Goal: Task Accomplishment & Management: Complete application form

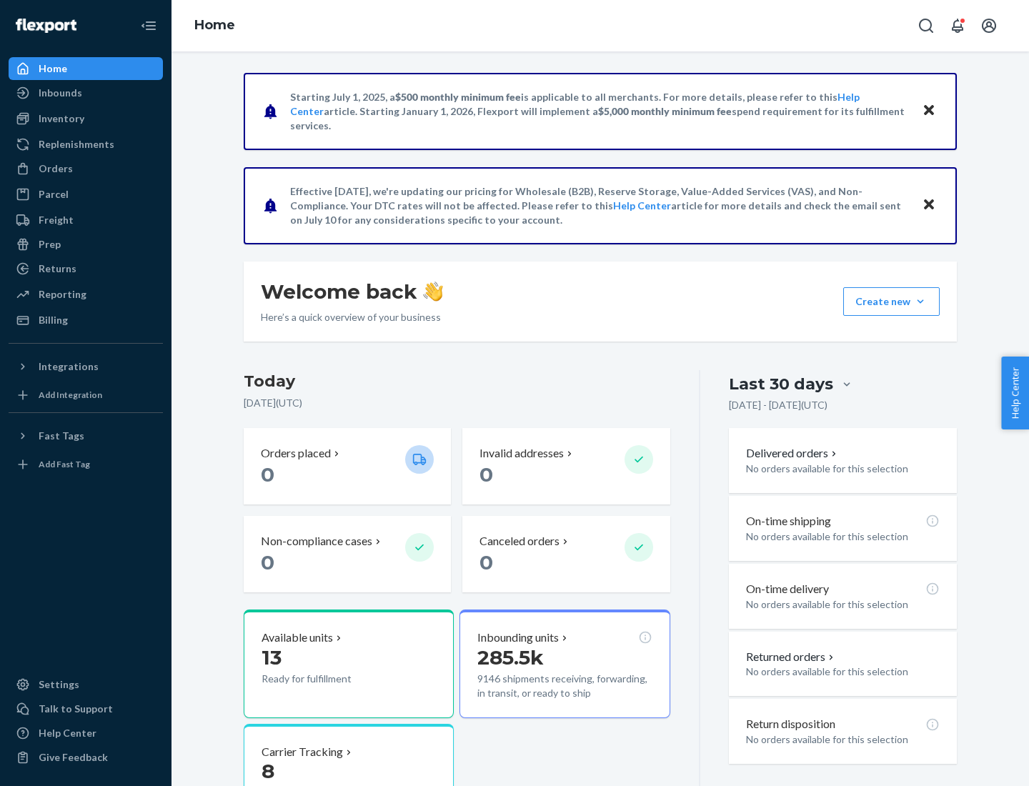
click at [921, 302] on button "Create new Create new inbound Create new order Create new product" at bounding box center [891, 301] width 96 height 29
click at [86, 93] on div "Inbounds" at bounding box center [86, 93] width 152 height 20
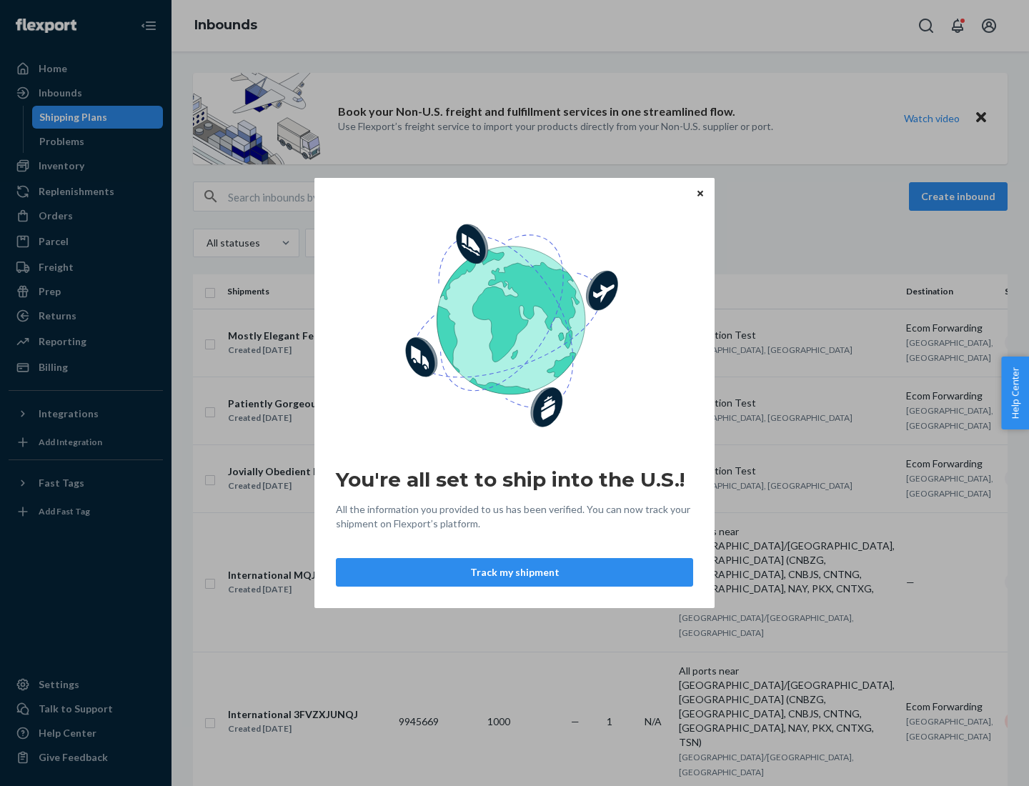
click at [515, 572] on button "Track my shipment" at bounding box center [514, 572] width 357 height 29
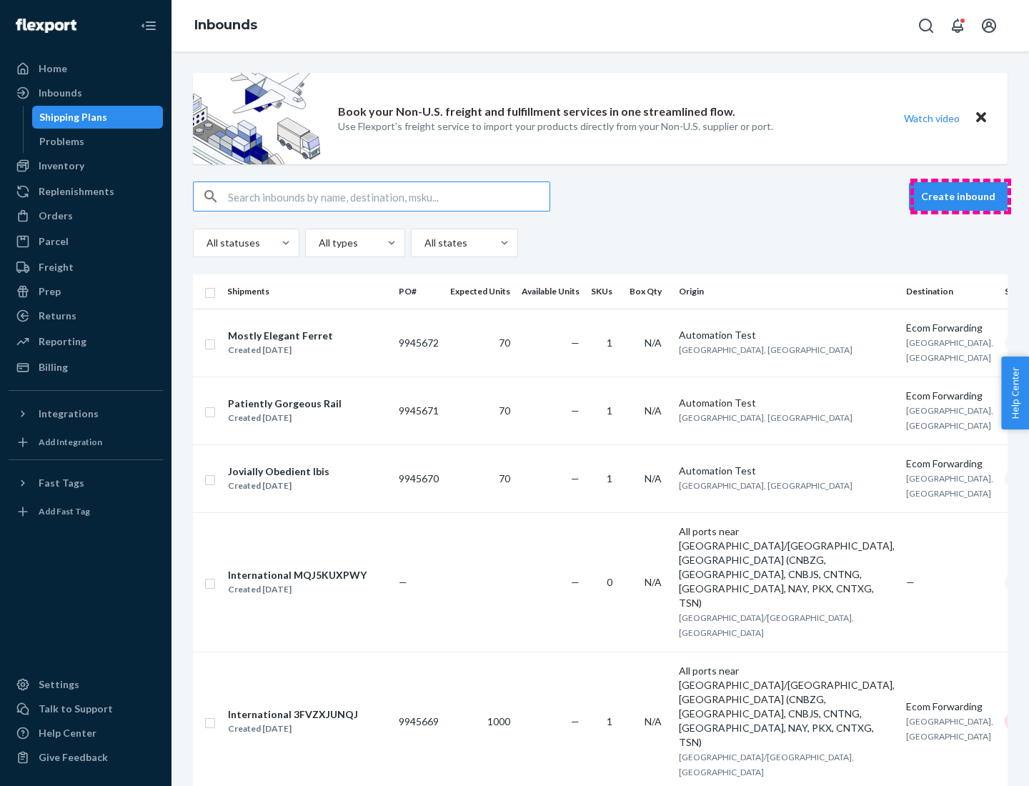
click at [961, 197] on button "Create inbound" at bounding box center [958, 196] width 99 height 29
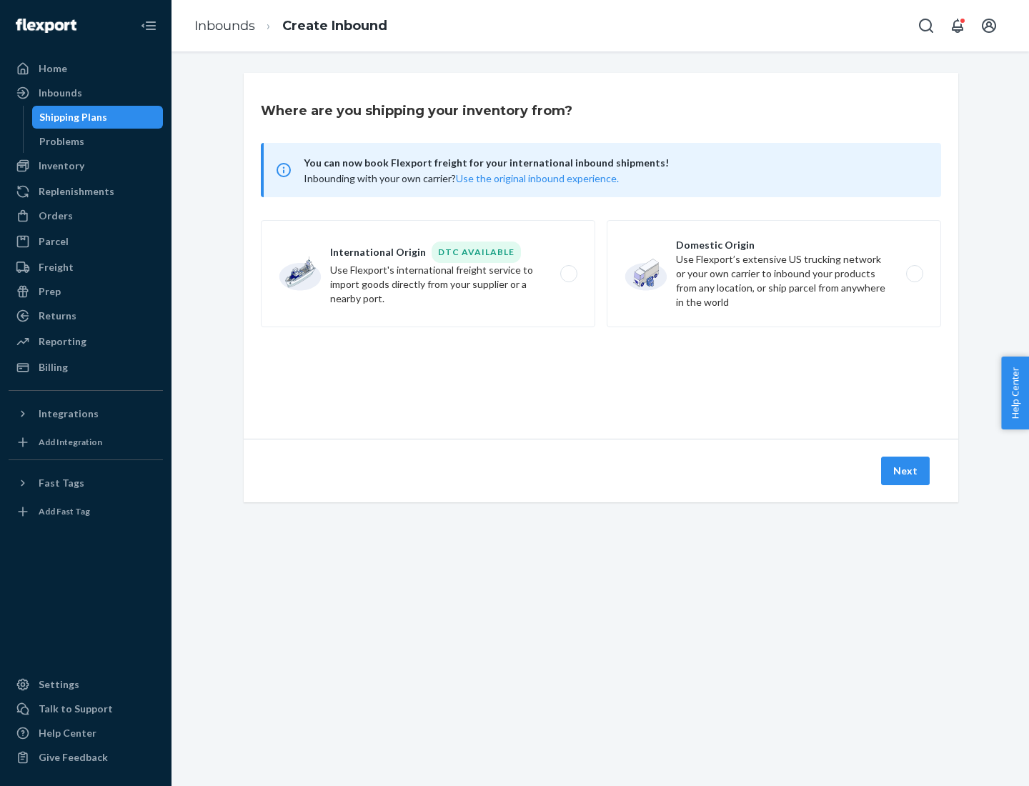
click at [428, 274] on label "International Origin DTC Available Use Flexport's international freight service…" at bounding box center [428, 273] width 334 height 107
click at [568, 274] on input "International Origin DTC Available Use Flexport's international freight service…" at bounding box center [572, 273] width 9 height 9
radio input "true"
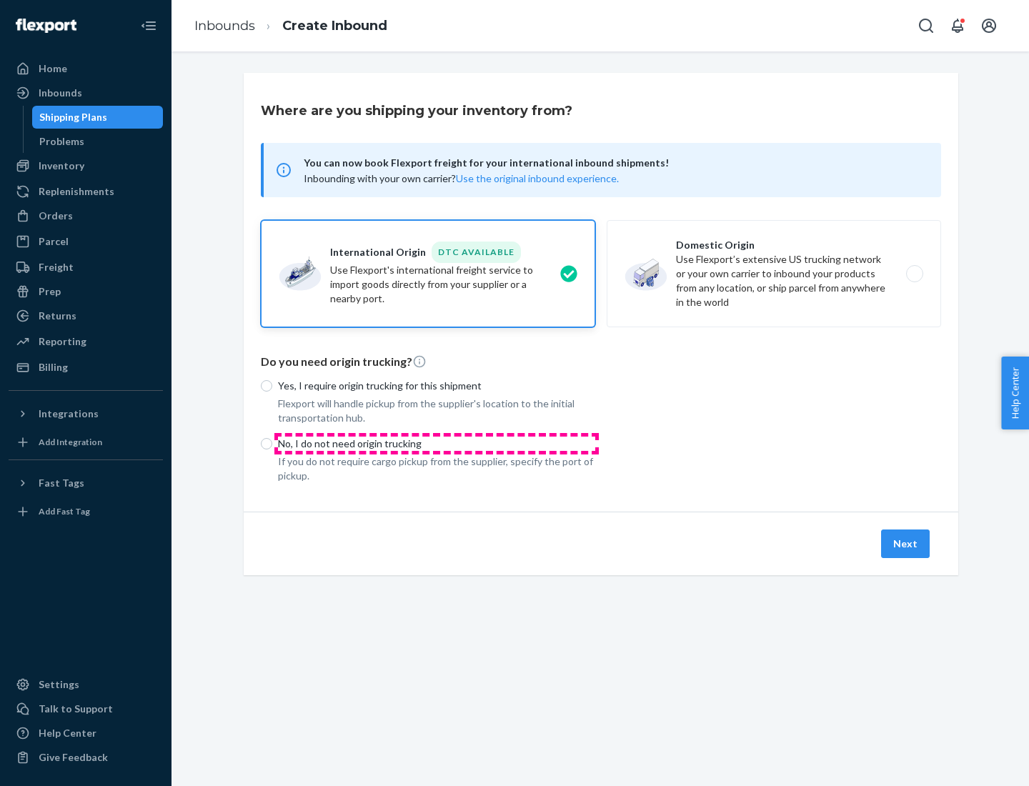
click at [437, 443] on p "No, I do not need origin trucking" at bounding box center [436, 444] width 317 height 14
click at [272, 443] on input "No, I do not need origin trucking" at bounding box center [266, 443] width 11 height 11
radio input "true"
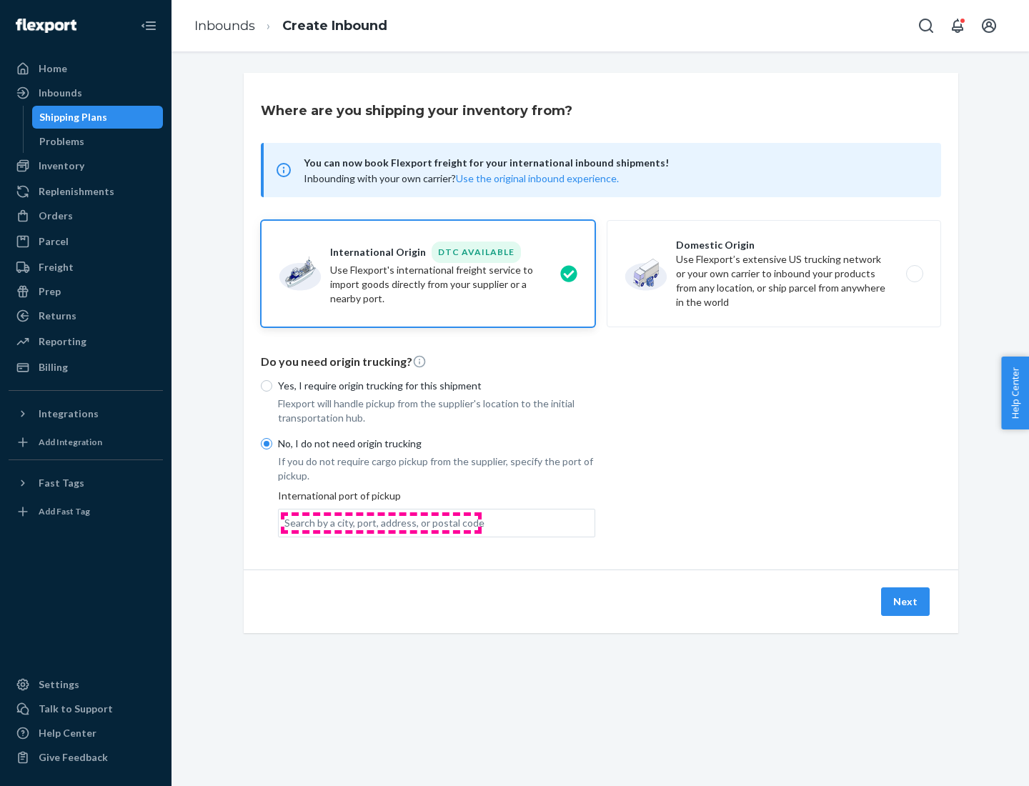
click at [381, 522] on div "Search by a city, port, address, or postal code" at bounding box center [384, 523] width 200 height 14
click at [286, 522] on input "Search by a city, port, address, or postal code" at bounding box center [284, 523] width 1 height 14
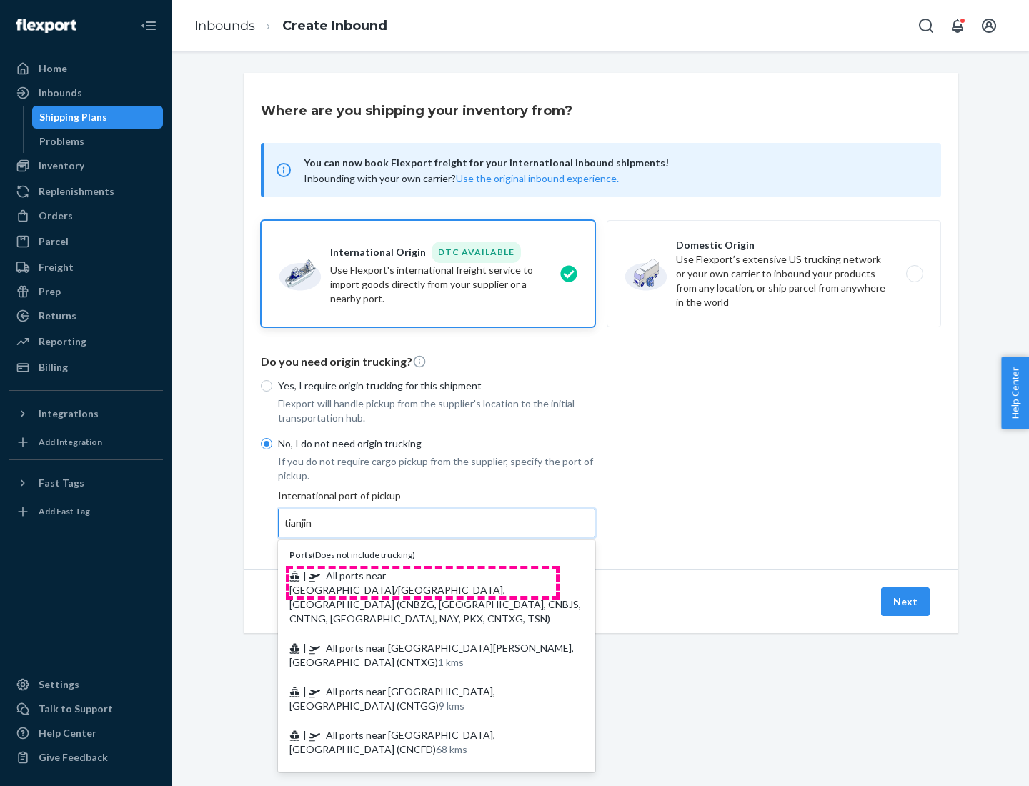
click at [422, 575] on span "| All ports near [GEOGRAPHIC_DATA]/[GEOGRAPHIC_DATA], [GEOGRAPHIC_DATA] (CNBZG,…" at bounding box center [435, 597] width 292 height 55
click at [314, 530] on input "tianjin" at bounding box center [298, 523] width 29 height 14
type input "All ports near [GEOGRAPHIC_DATA]/[GEOGRAPHIC_DATA], [GEOGRAPHIC_DATA] (CNBZG, […"
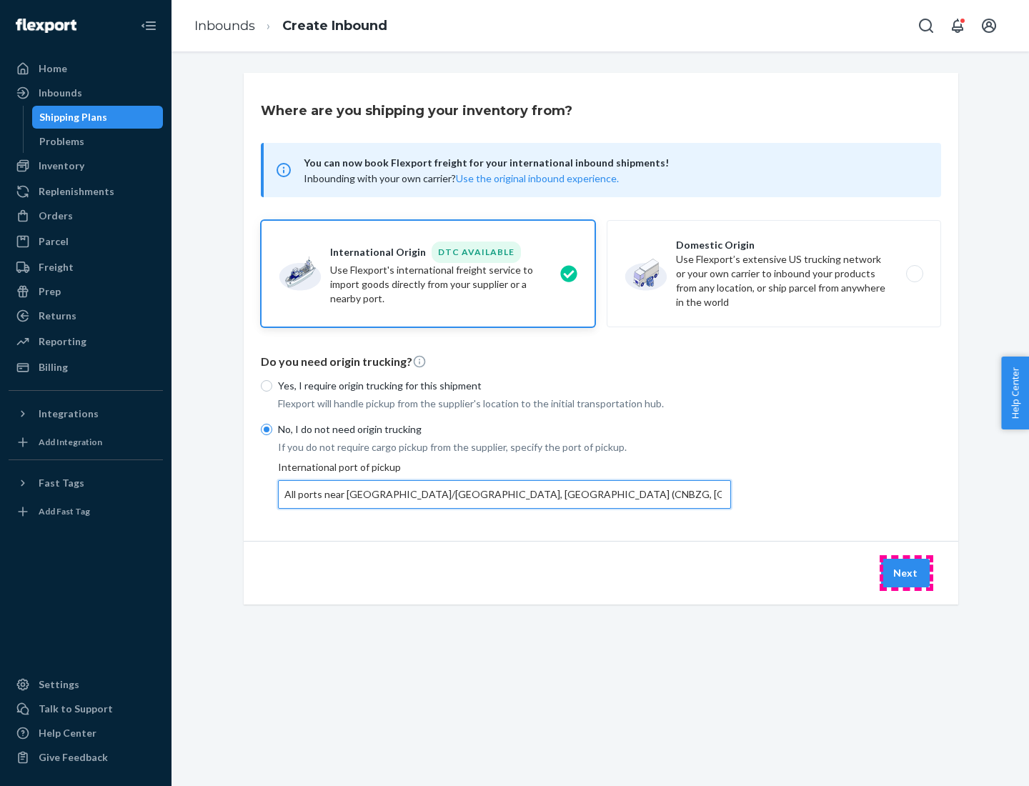
click at [906, 572] on button "Next" at bounding box center [905, 573] width 49 height 29
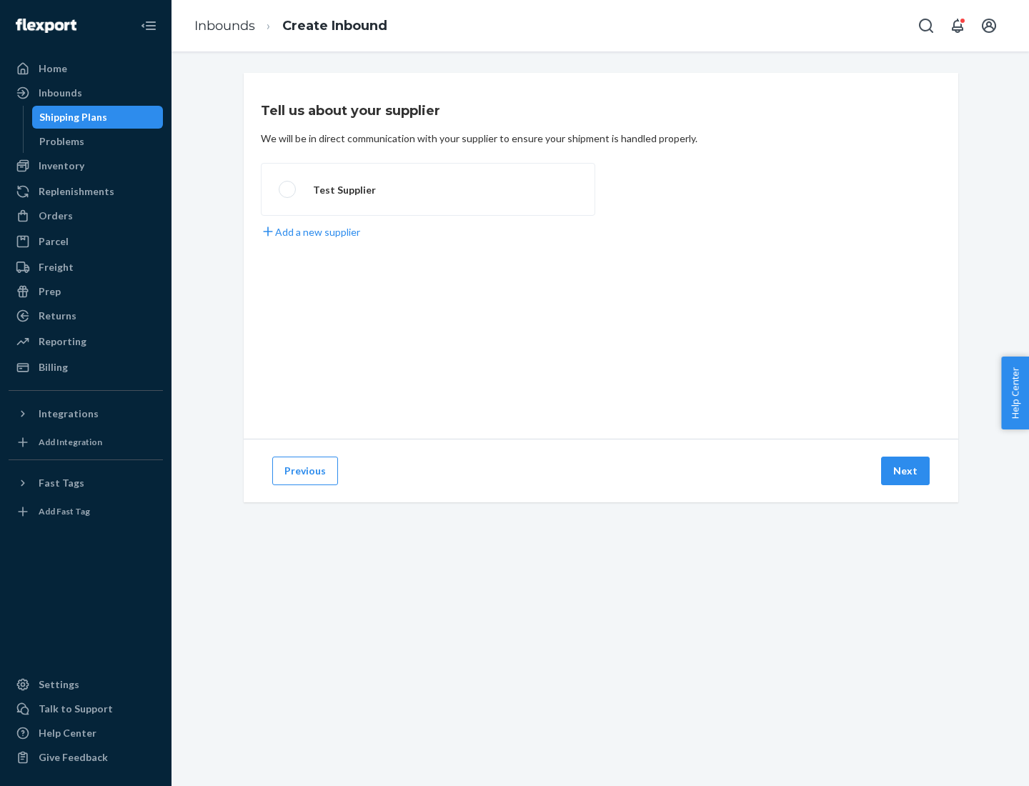
click at [428, 189] on label "Test Supplier" at bounding box center [428, 189] width 334 height 53
click at [288, 189] on input "Test Supplier" at bounding box center [283, 189] width 9 height 9
radio input "true"
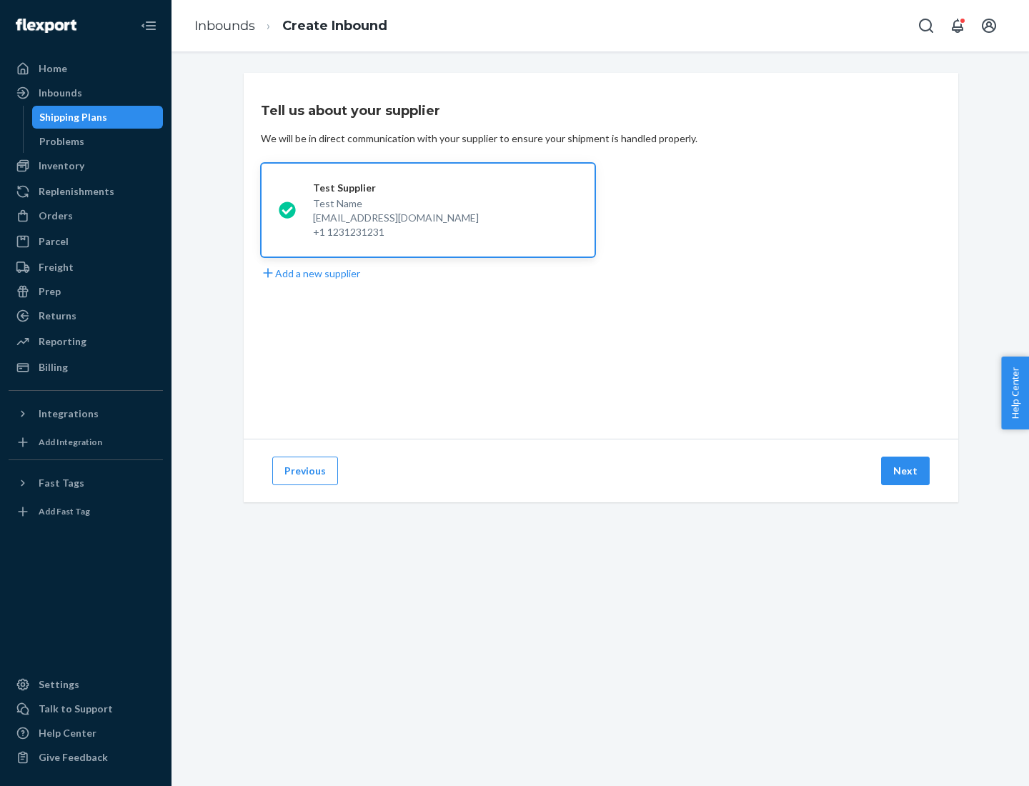
click at [906, 471] on button "Next" at bounding box center [905, 471] width 49 height 29
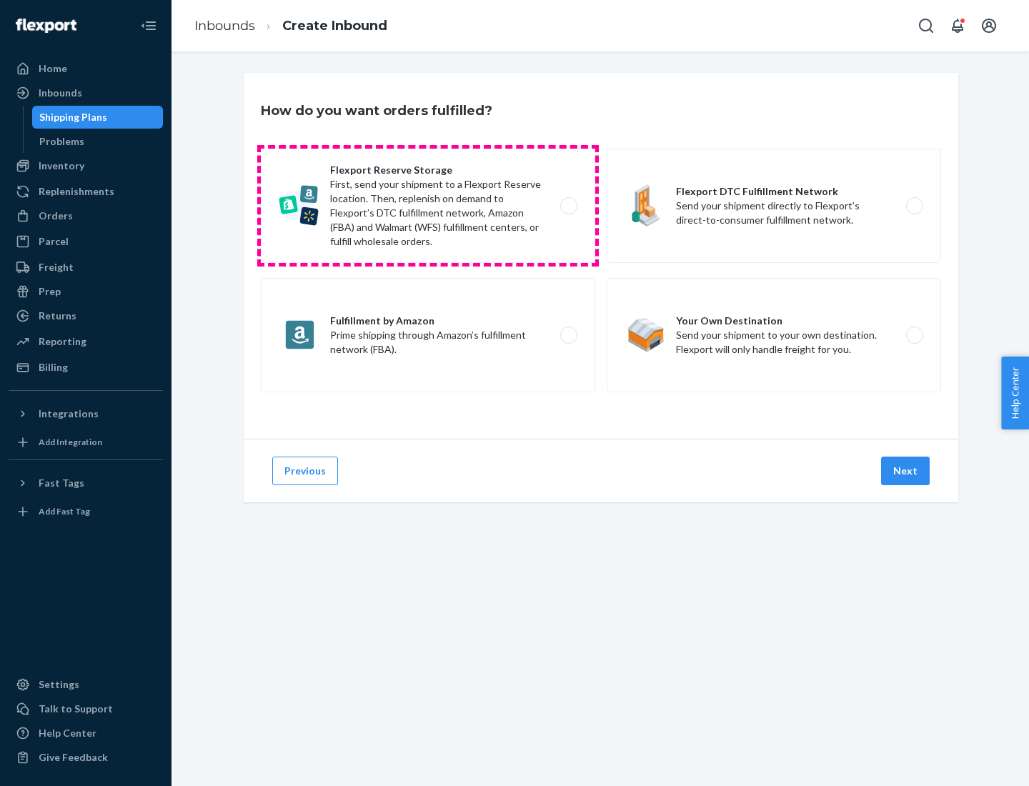
click at [428, 206] on label "Flexport Reserve Storage First, send your shipment to a Flexport Reserve locati…" at bounding box center [428, 206] width 334 height 114
click at [568, 206] on input "Flexport Reserve Storage First, send your shipment to a Flexport Reserve locati…" at bounding box center [572, 206] width 9 height 9
radio input "true"
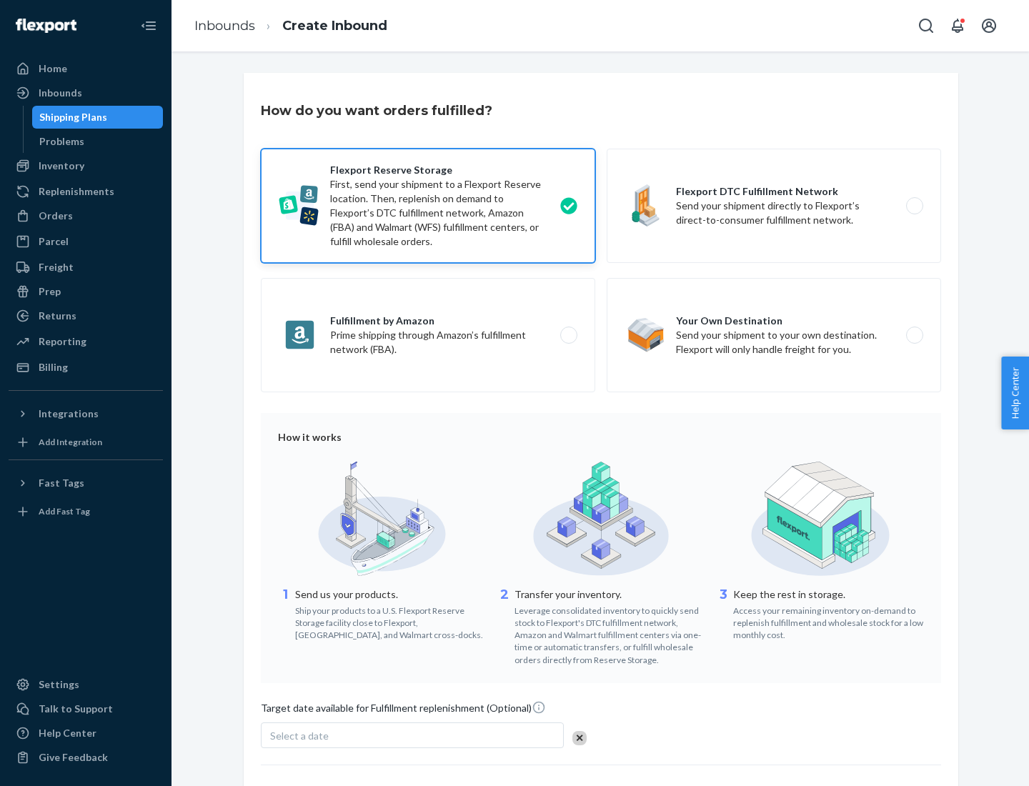
scroll to position [117, 0]
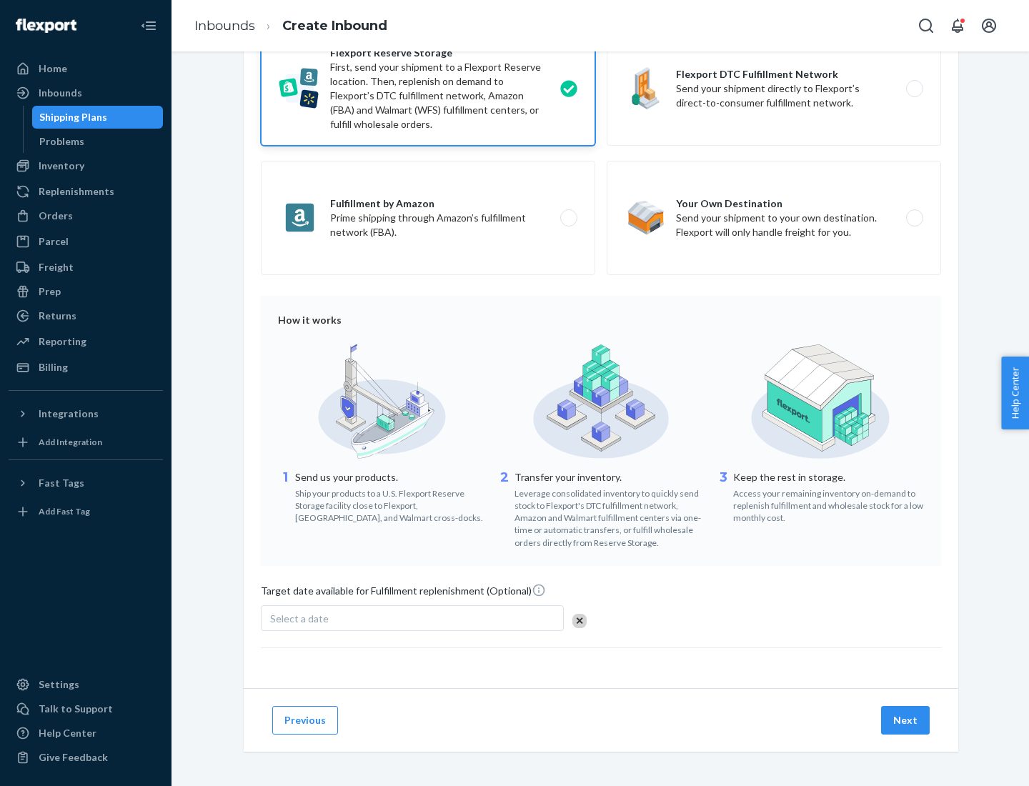
click at [906, 720] on button "Next" at bounding box center [905, 720] width 49 height 29
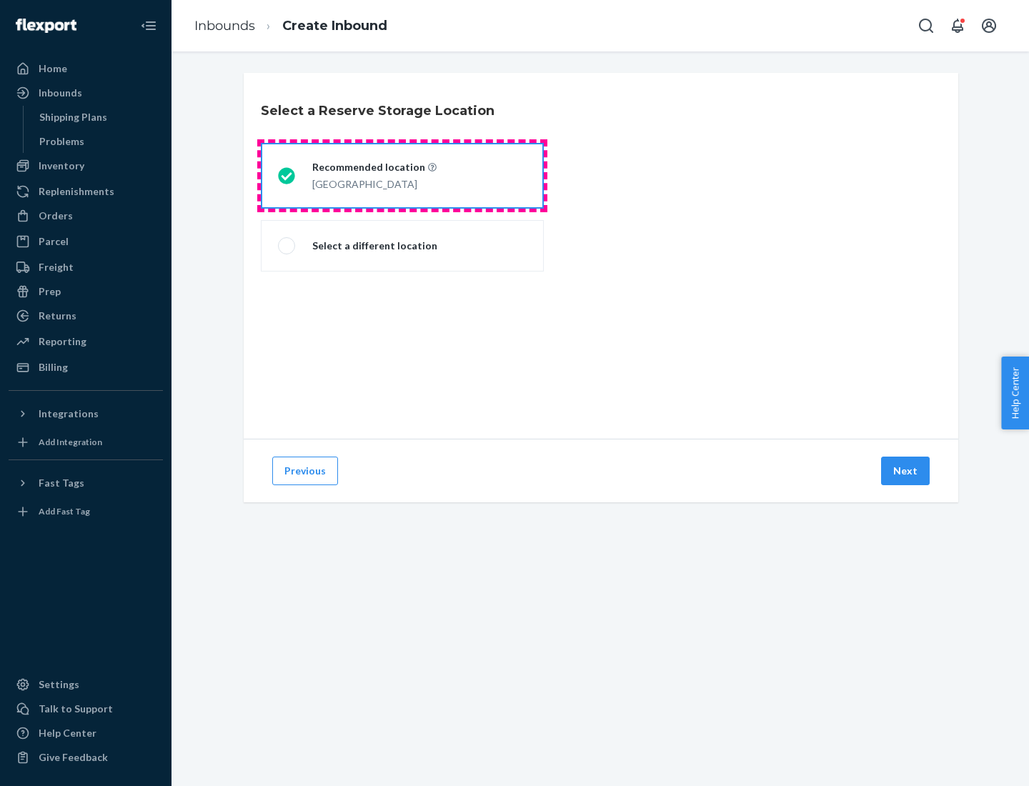
click at [402, 176] on div "[GEOGRAPHIC_DATA]" at bounding box center [374, 182] width 124 height 17
click at [287, 176] on input "Recommended location [GEOGRAPHIC_DATA]" at bounding box center [282, 176] width 9 height 9
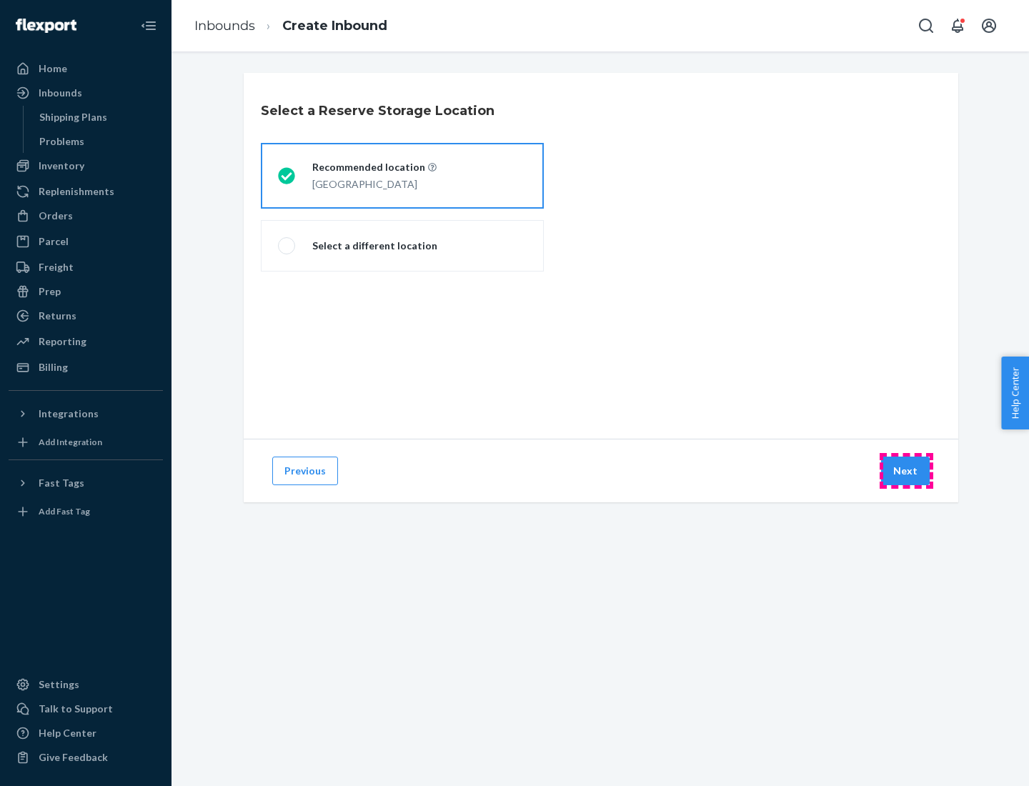
click at [906, 471] on button "Next" at bounding box center [905, 471] width 49 height 29
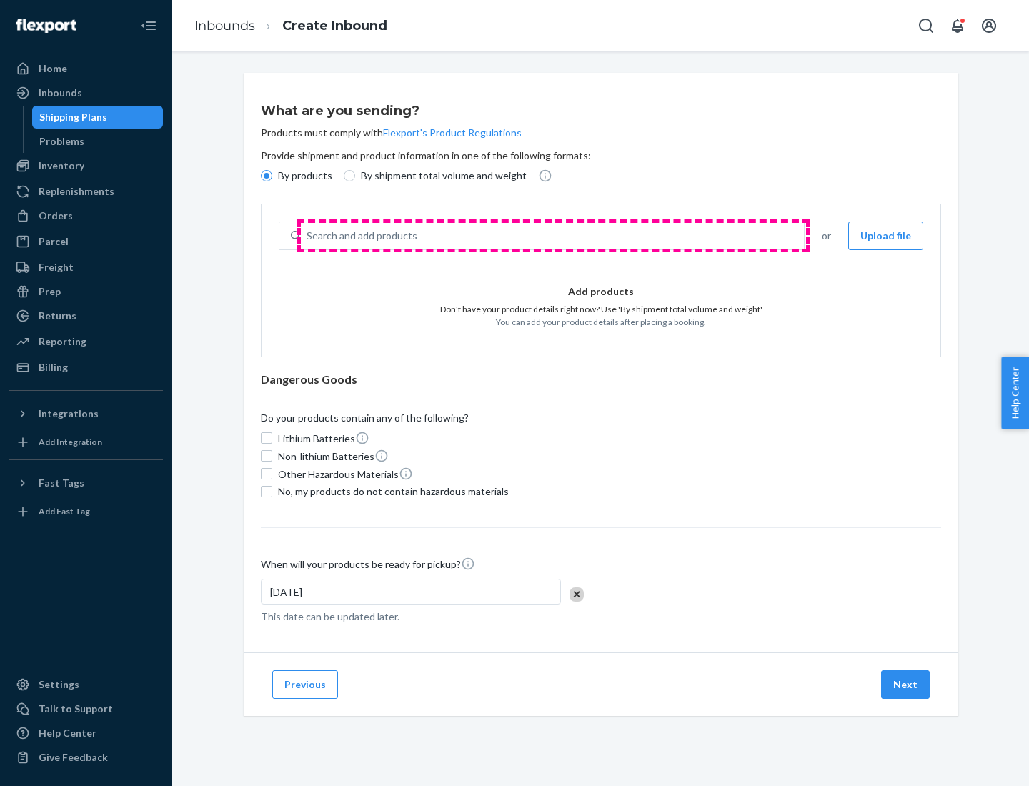
click at [553, 236] on div "Search and add products" at bounding box center [552, 236] width 503 height 26
click at [308, 236] on input "Search and add products" at bounding box center [307, 236] width 1 height 14
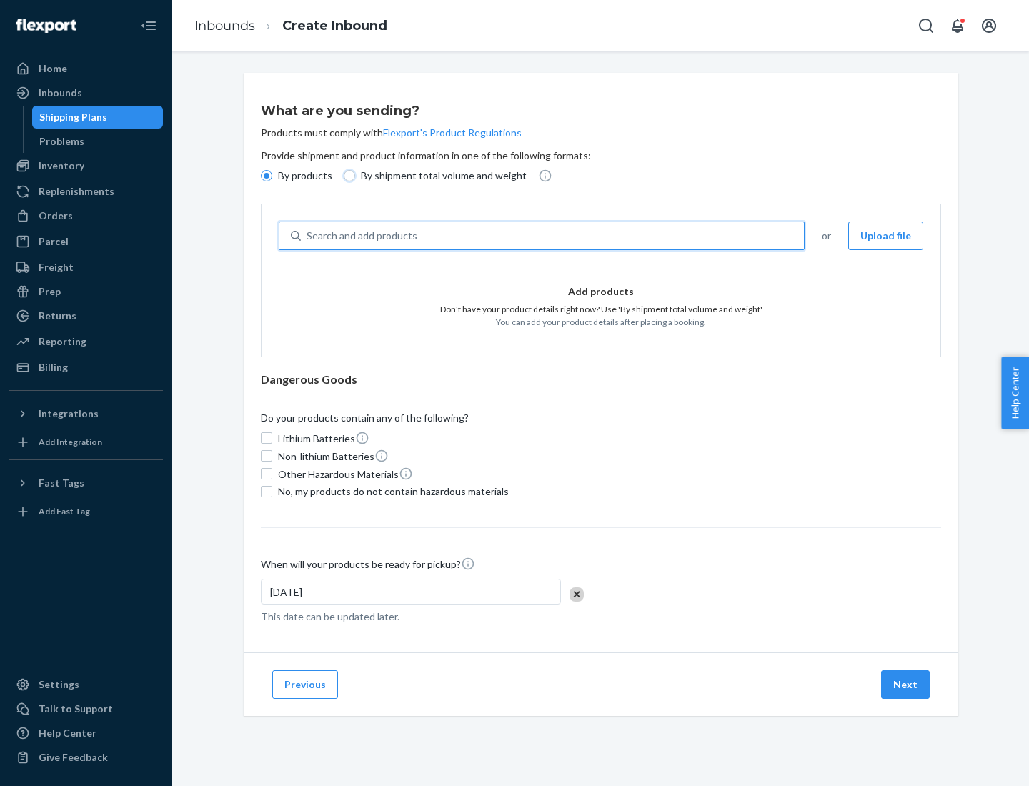
click at [347, 176] on input "By shipment total volume and weight" at bounding box center [349, 175] width 11 height 11
radio input "true"
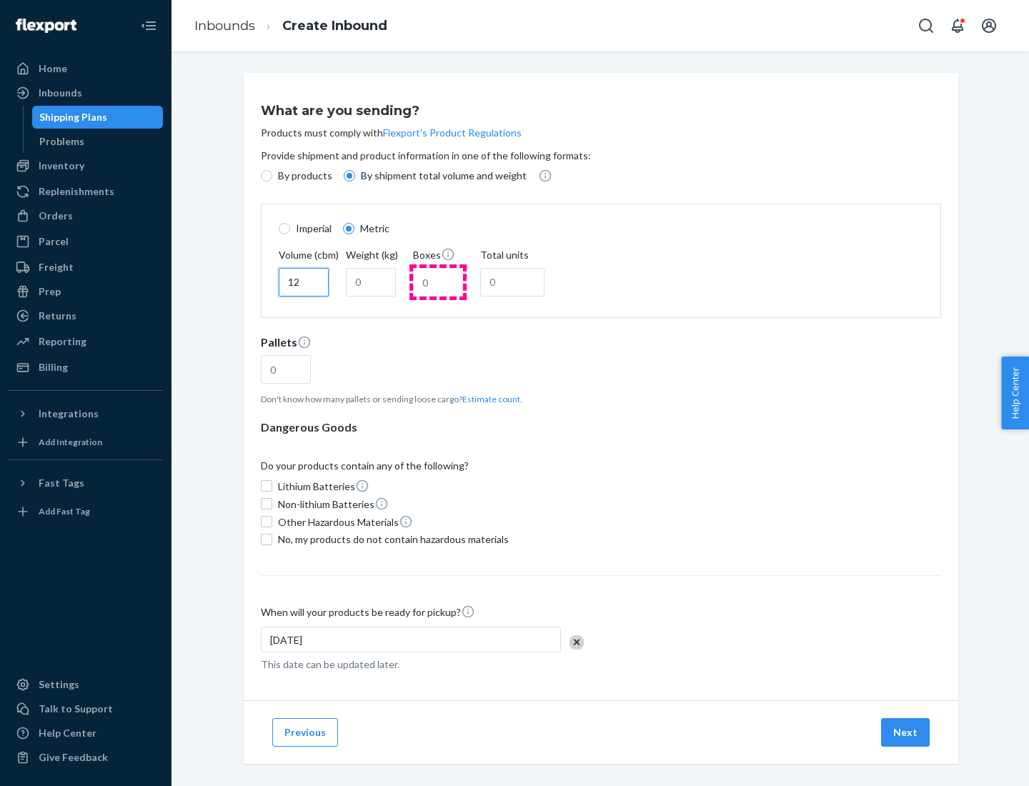
type input "12"
type input "22"
type input "222"
type input "121"
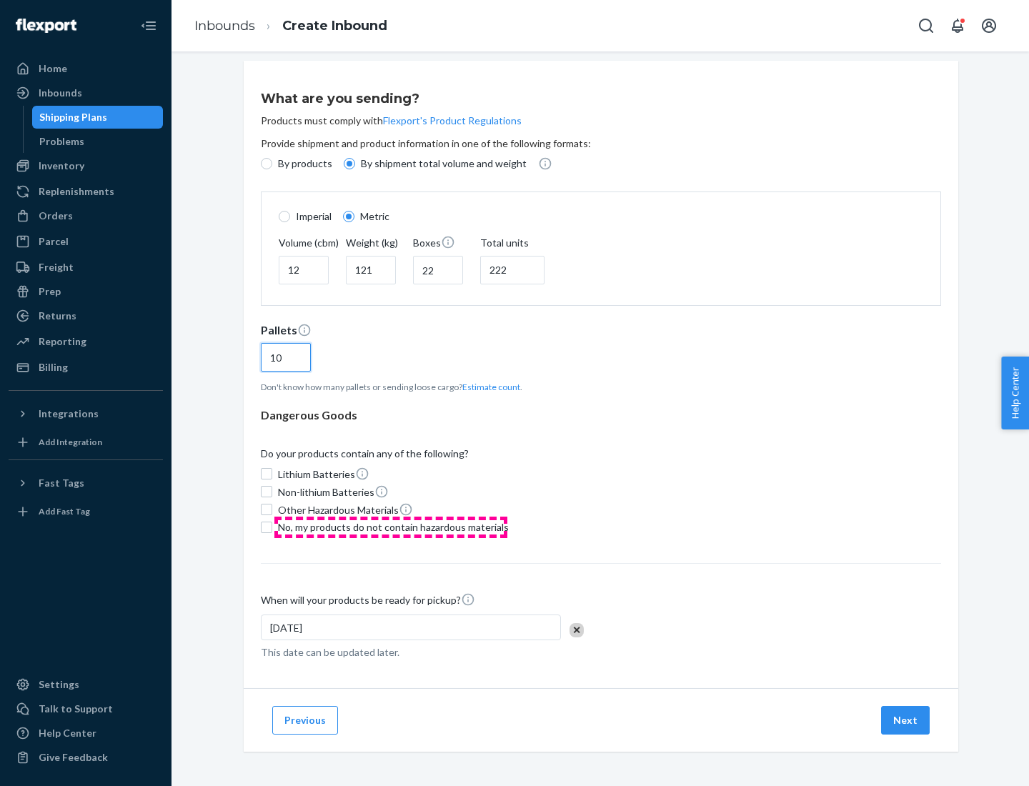
type input "10"
click at [391, 527] on span "No, my products do not contain hazardous materials" at bounding box center [393, 527] width 231 height 14
click at [272, 527] on input "No, my products do not contain hazardous materials" at bounding box center [266, 527] width 11 height 11
checkbox input "true"
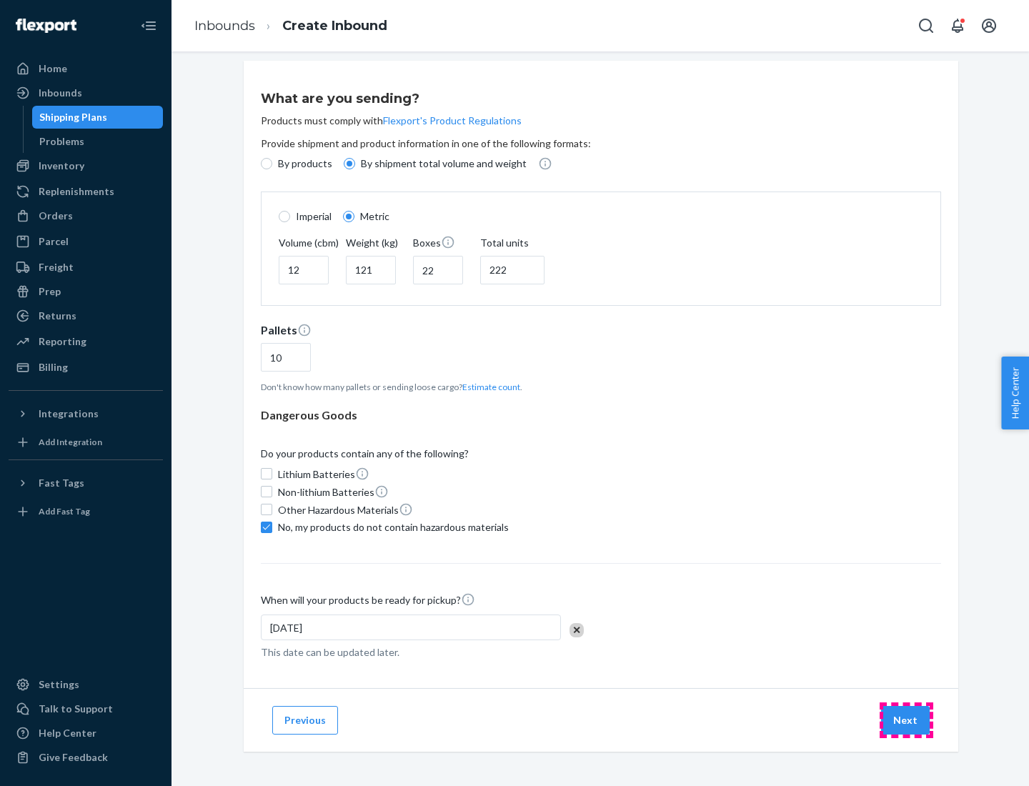
click at [906, 720] on button "Next" at bounding box center [905, 720] width 49 height 29
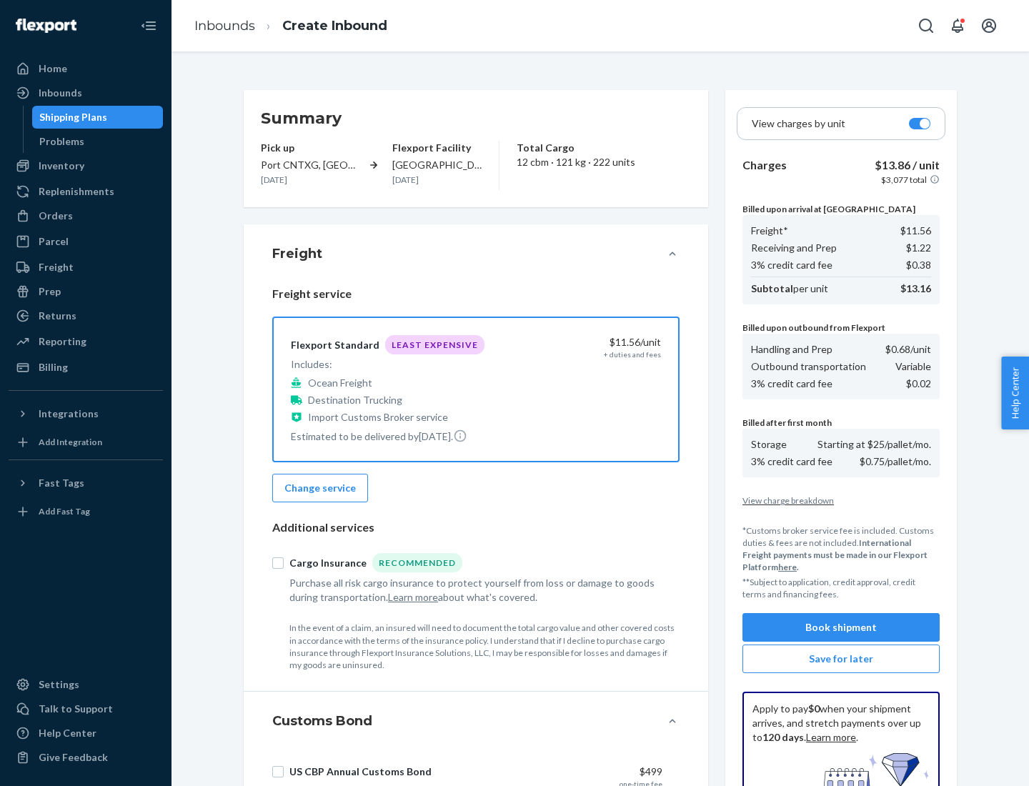
scroll to position [209, 0]
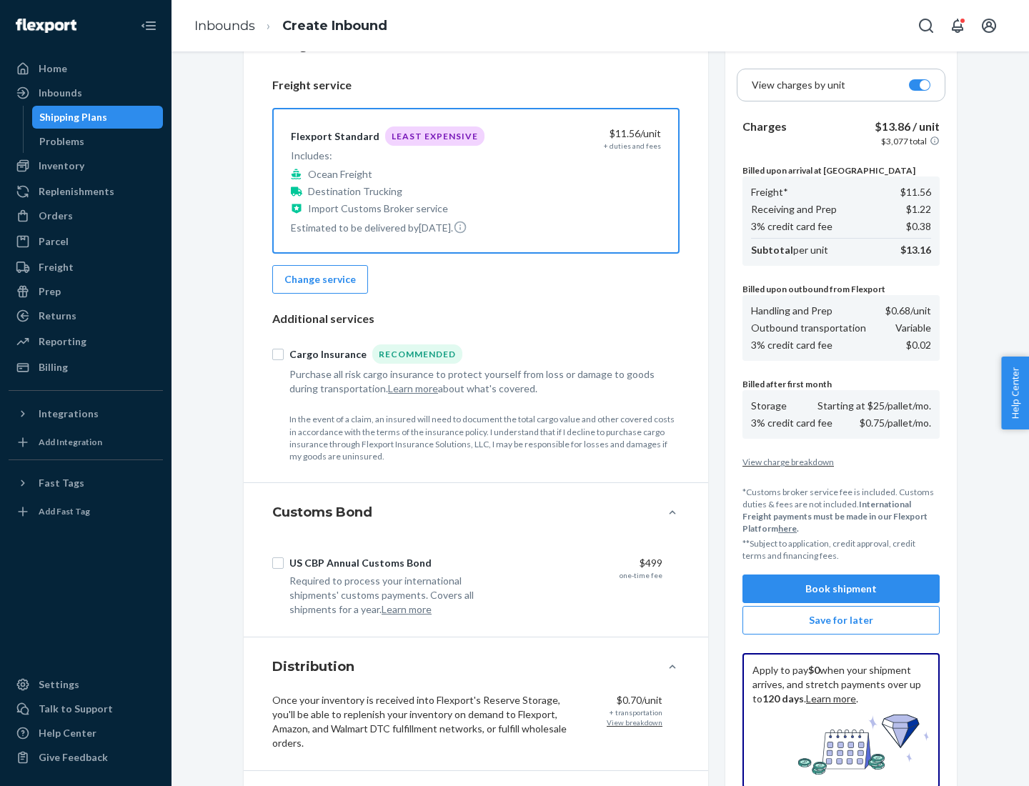
click at [841, 589] on button "Book shipment" at bounding box center [841, 589] width 197 height 29
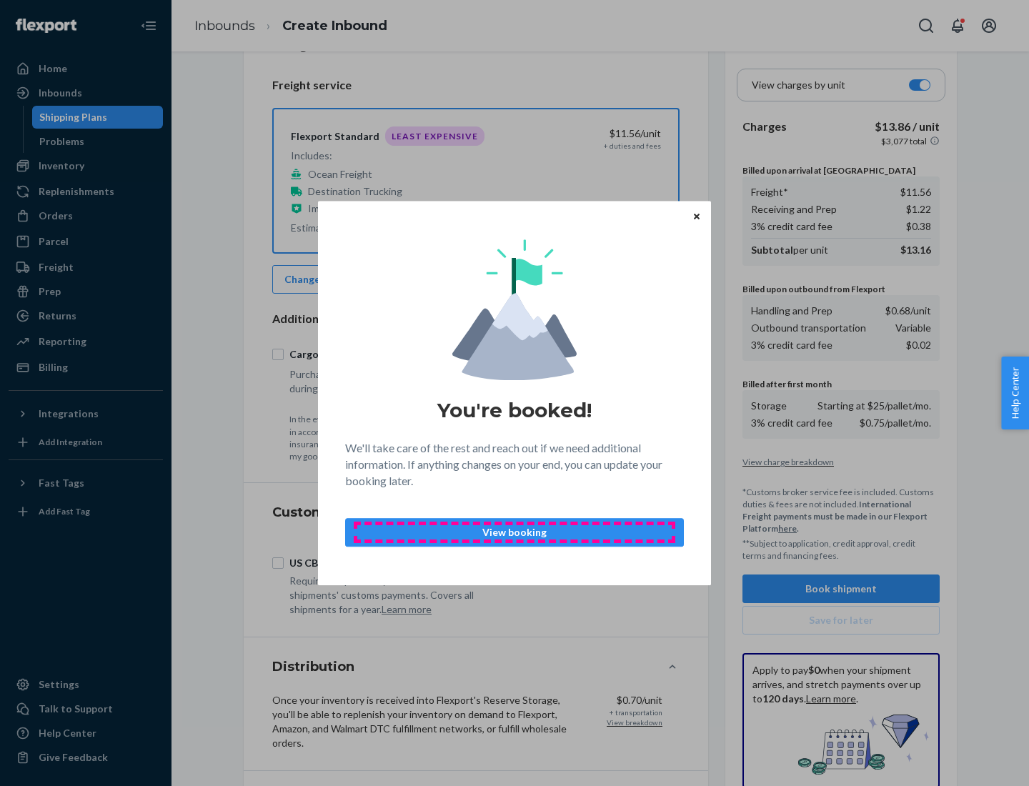
click at [515, 532] on p "View booking" at bounding box center [514, 532] width 314 height 14
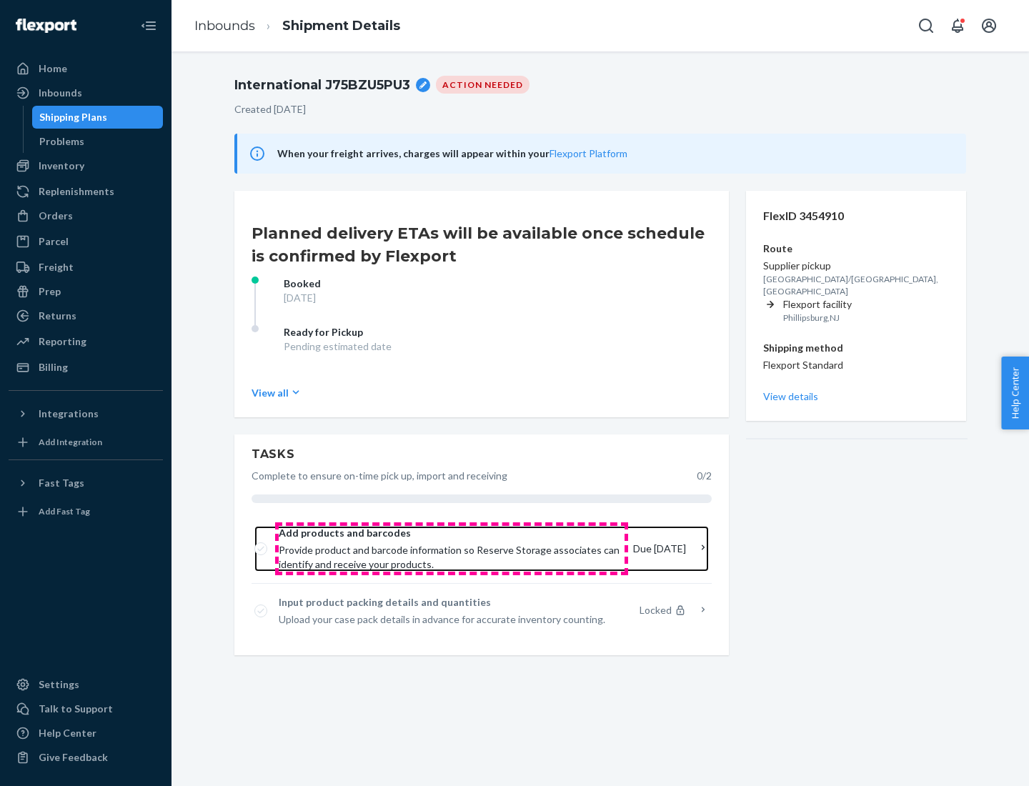
click at [452, 549] on span "Provide product and barcode information so Reserve Storage associates can ident…" at bounding box center [450, 557] width 343 height 29
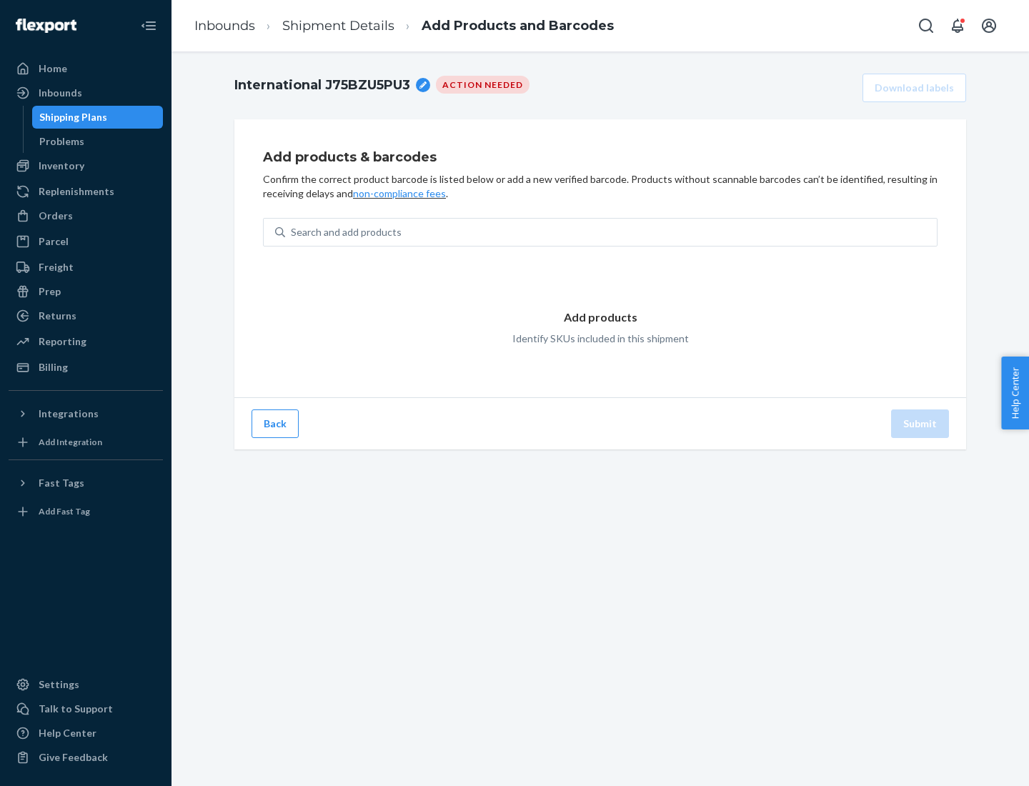
click at [611, 232] on div "Search and add products" at bounding box center [611, 232] width 652 height 26
click at [292, 232] on input "Search and add products" at bounding box center [291, 232] width 1 height 14
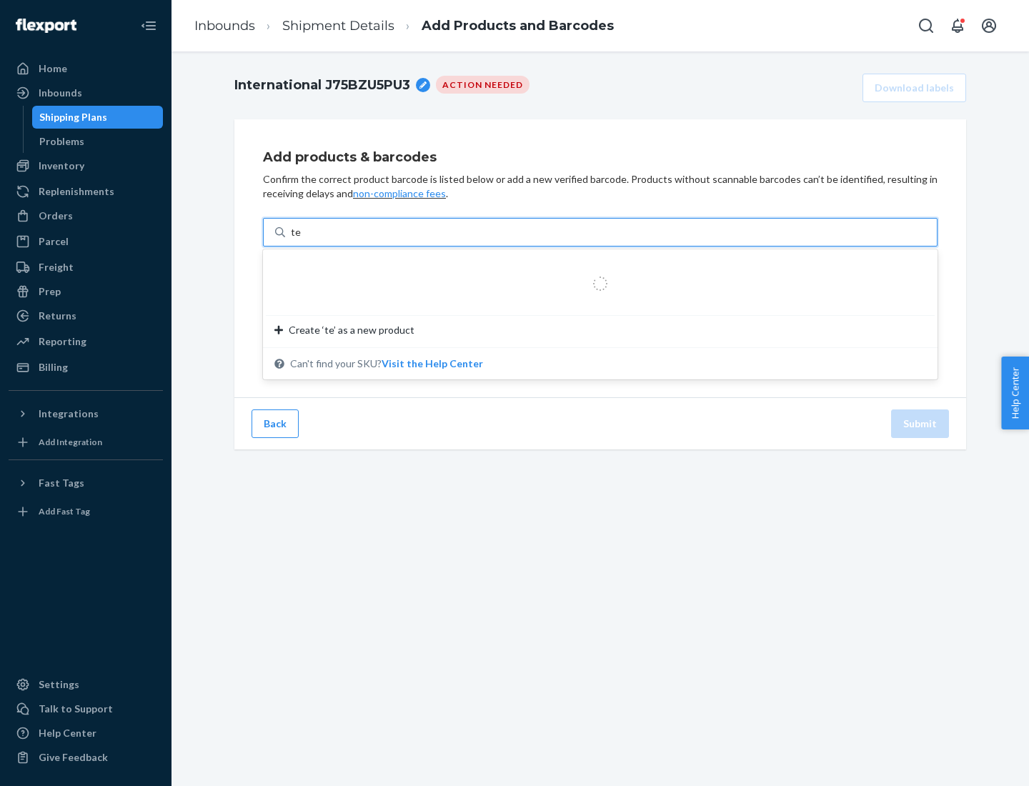
type input "test"
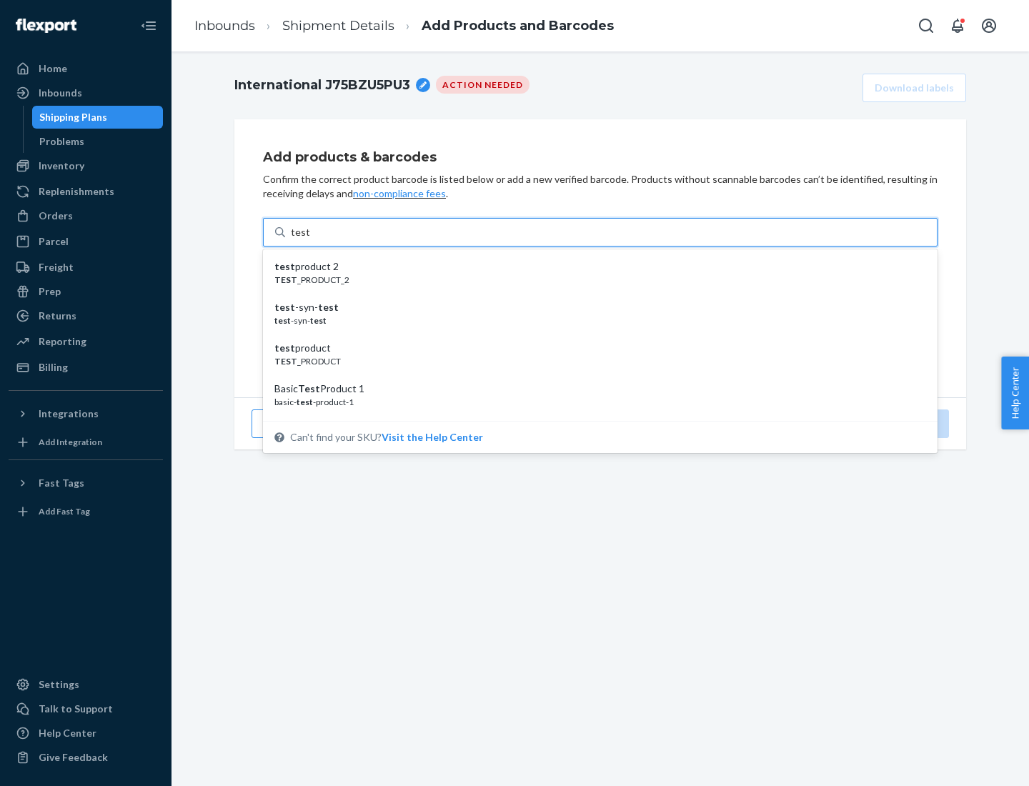
scroll to position [54, 0]
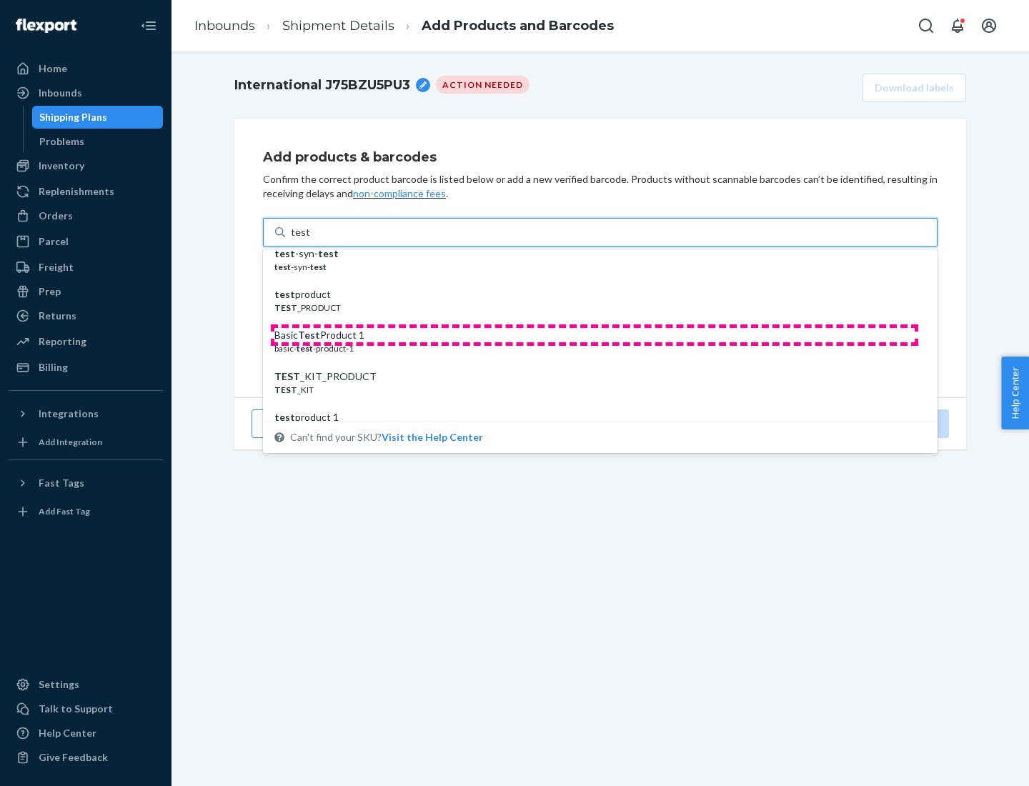
click at [595, 335] on div "Basic Test Product 1" at bounding box center [594, 335] width 640 height 14
click at [309, 239] on input "test" at bounding box center [300, 232] width 19 height 14
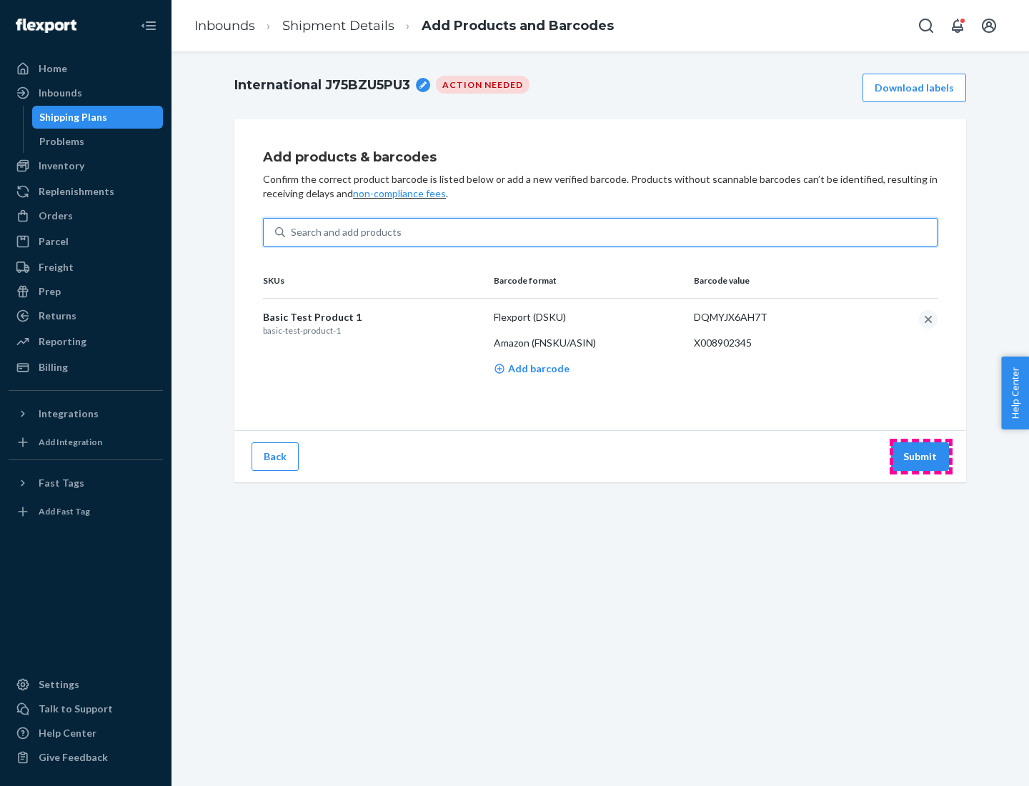
click at [921, 456] on button "Submit" at bounding box center [920, 456] width 58 height 29
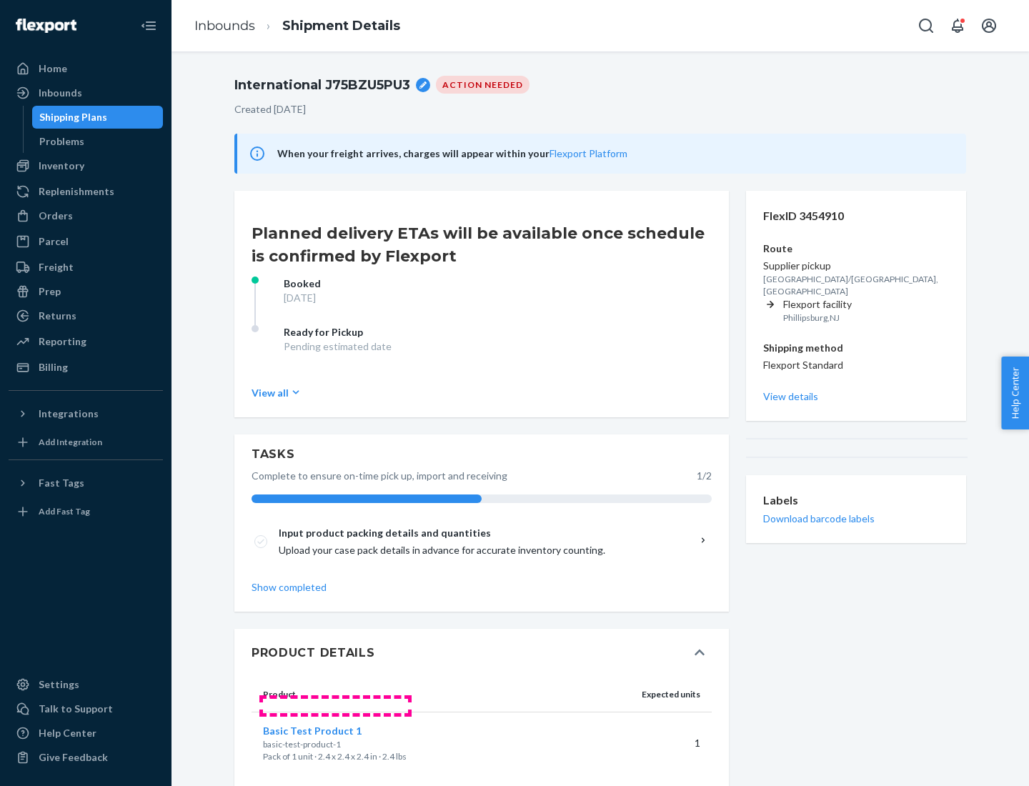
scroll to position [25, 0]
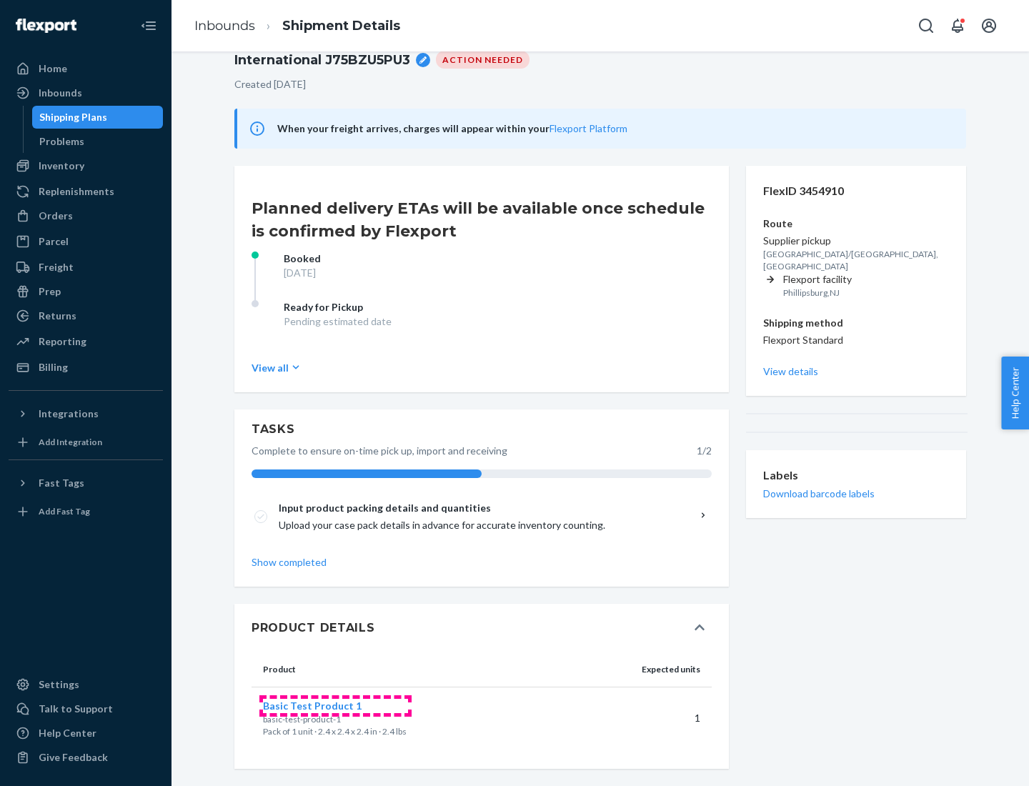
click at [335, 705] on span "Basic Test Product 1" at bounding box center [312, 706] width 99 height 12
